Goal: Information Seeking & Learning: Learn about a topic

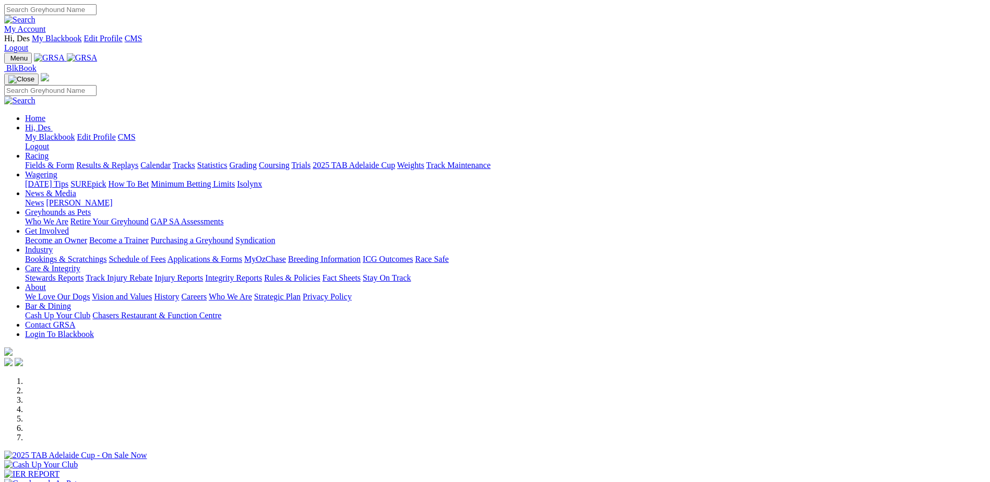
scroll to position [365, 0]
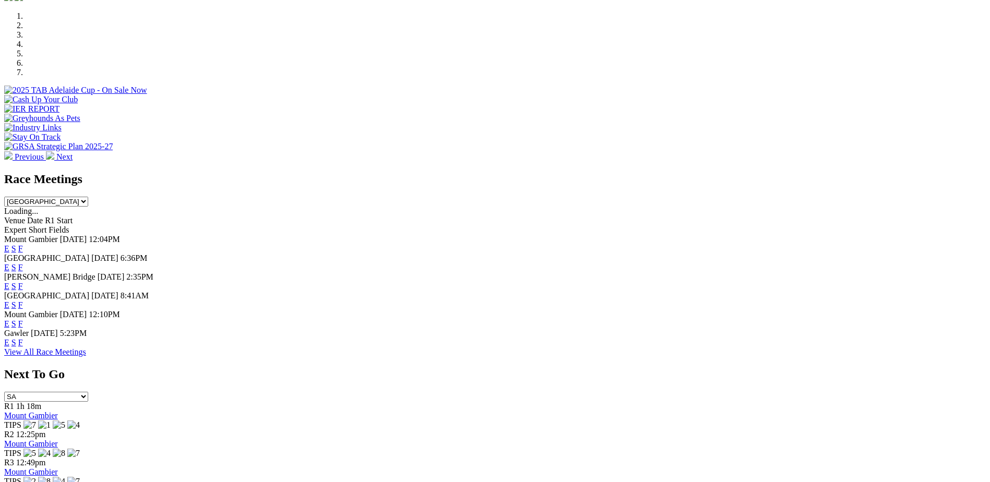
click at [23, 320] on link "F" at bounding box center [20, 324] width 5 height 9
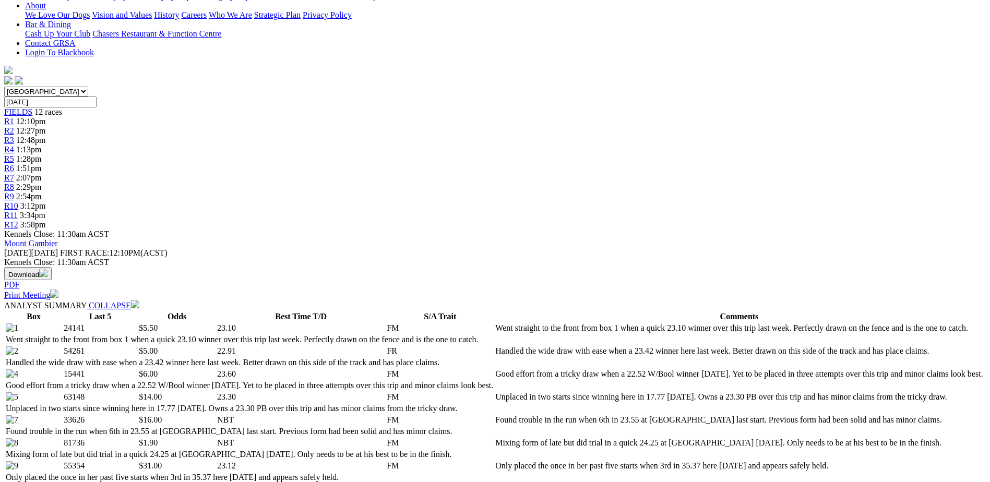
scroll to position [53, 0]
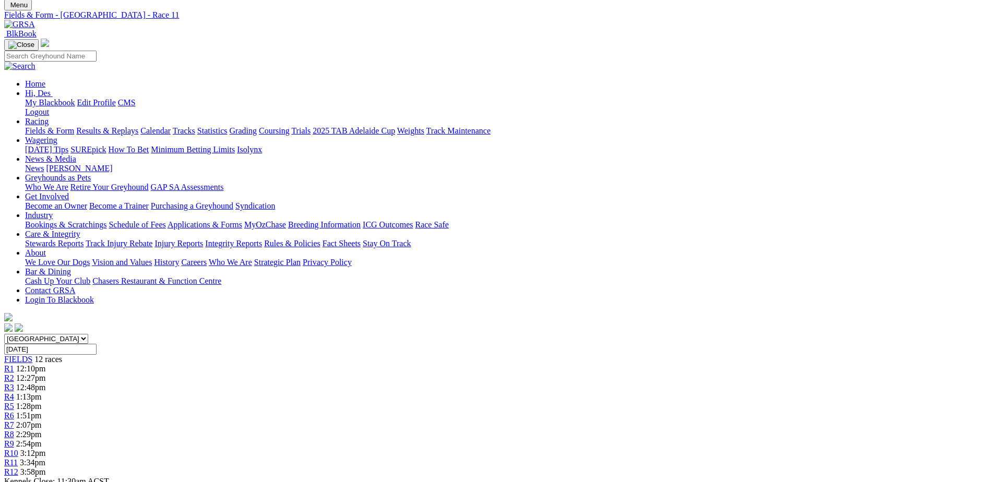
click at [32, 355] on span "FIELDS" at bounding box center [18, 359] width 28 height 9
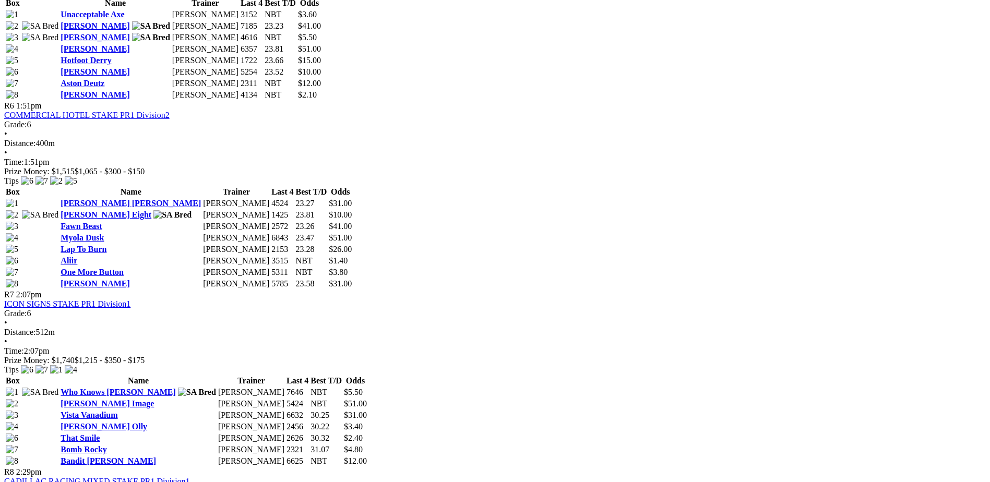
scroll to position [1394, 0]
